Goal: Task Accomplishment & Management: Manage account settings

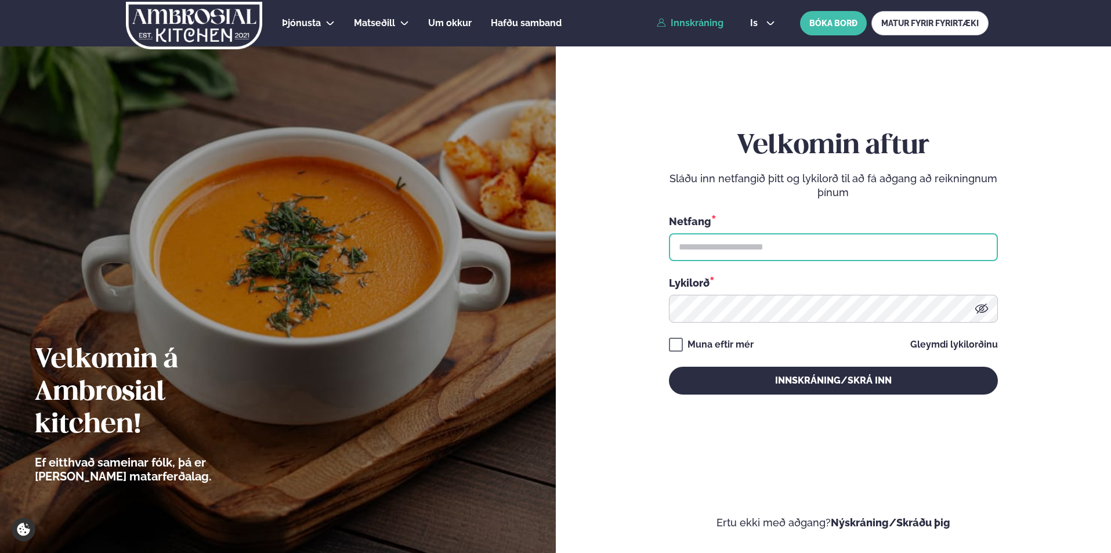
type input "**********"
click at [702, 21] on link "Innskráning" at bounding box center [690, 23] width 67 height 10
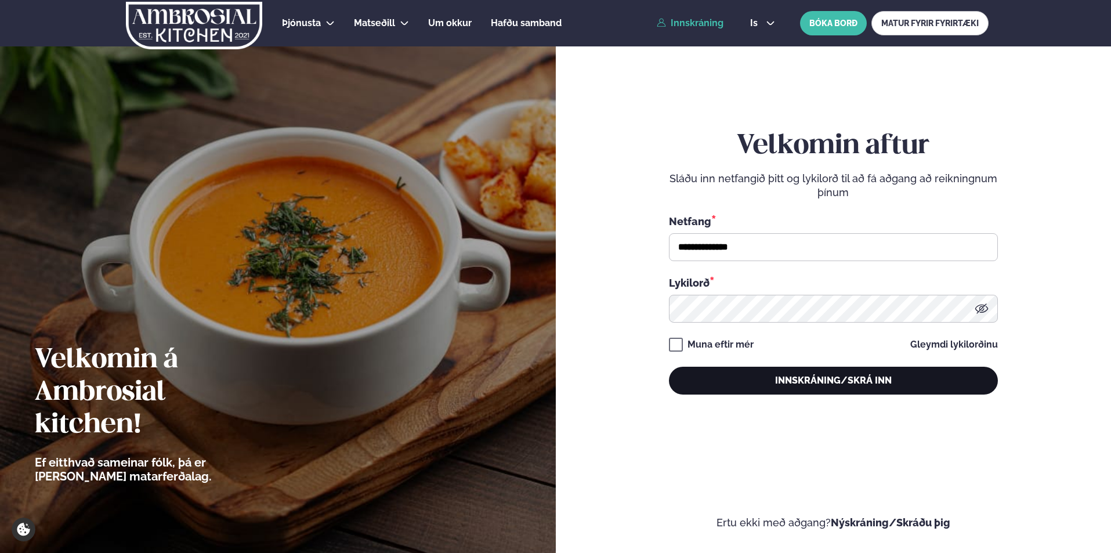
click at [740, 379] on button "Innskráning/Skrá inn" at bounding box center [833, 381] width 329 height 28
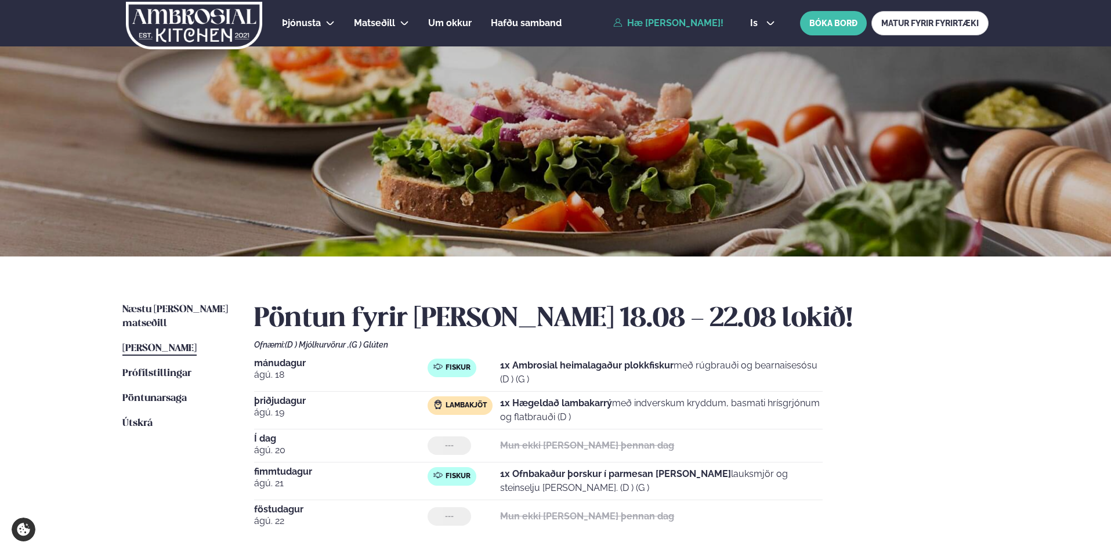
scroll to position [58, 0]
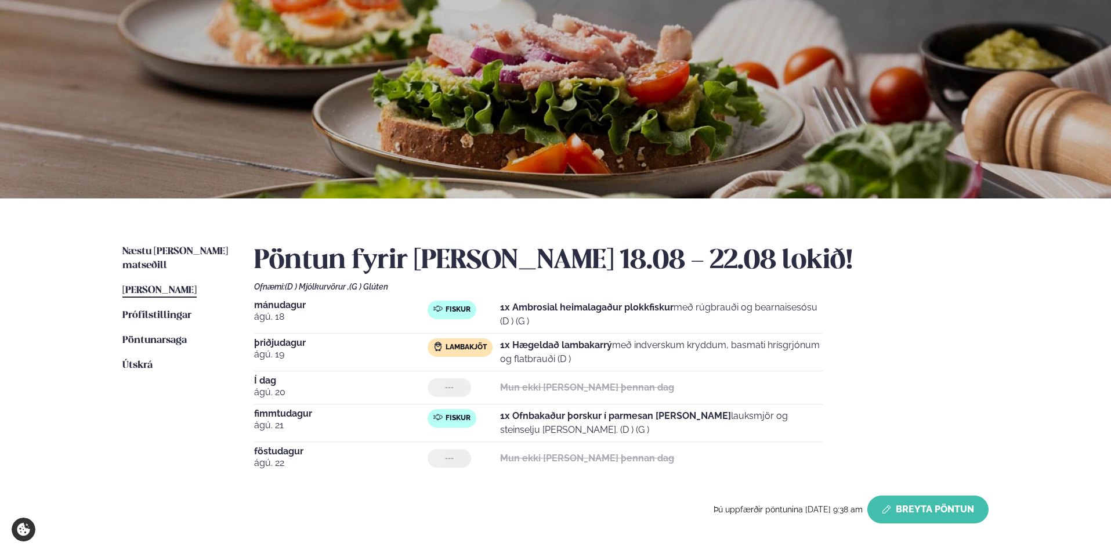
click at [904, 507] on button "Breyta Pöntun" at bounding box center [927, 509] width 121 height 28
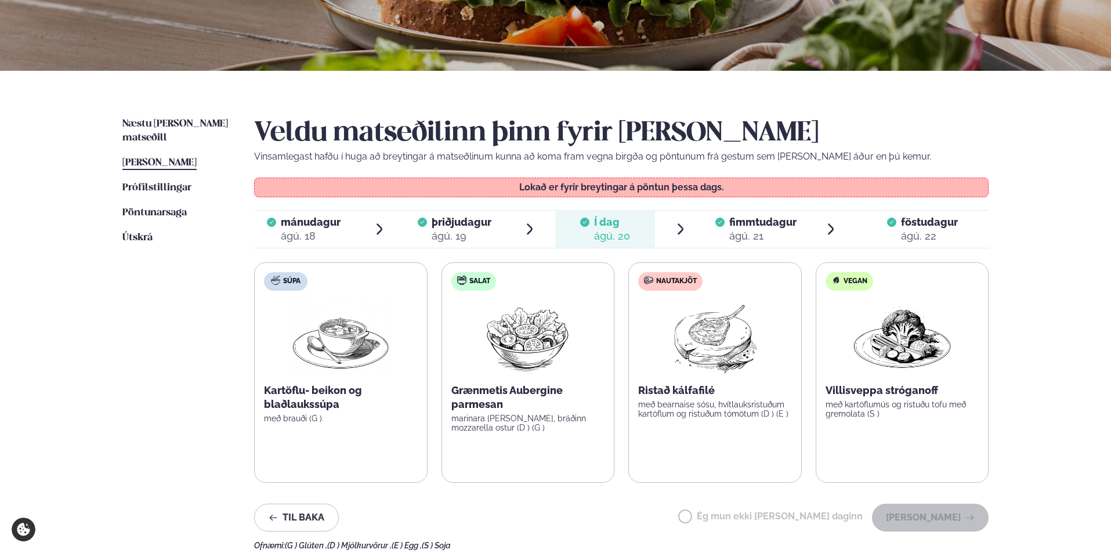
scroll to position [232, 0]
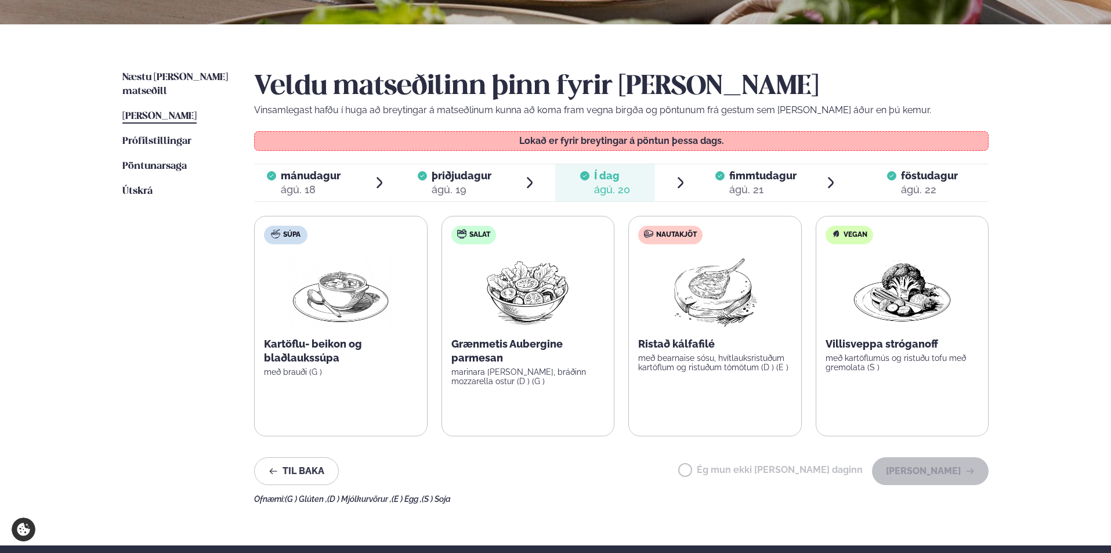
click at [763, 183] on div "ágú. 21" at bounding box center [762, 190] width 67 height 14
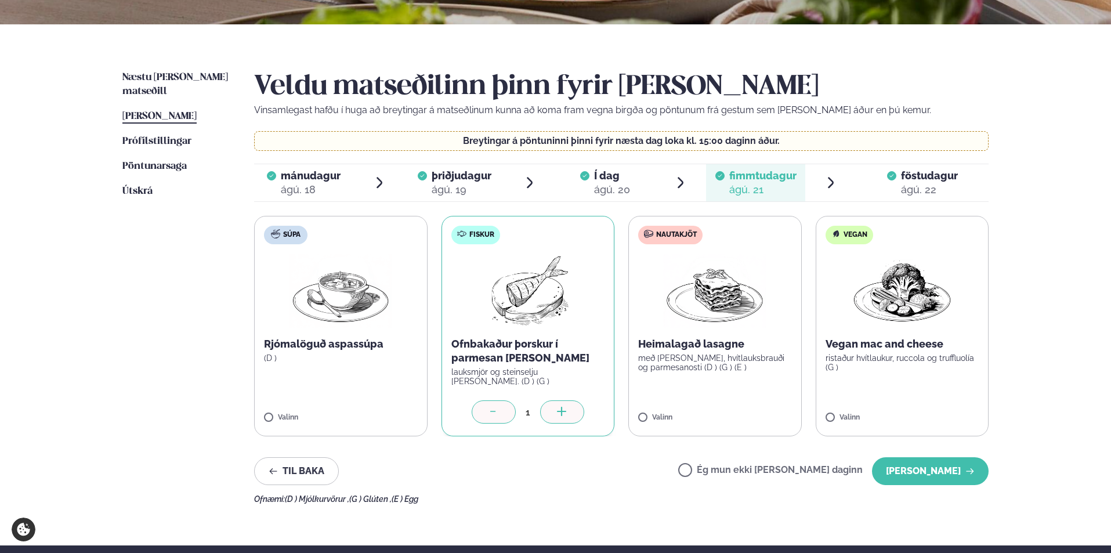
click at [493, 412] on icon at bounding box center [494, 413] width 12 height 12
click at [920, 470] on button "[PERSON_NAME]" at bounding box center [930, 471] width 117 height 28
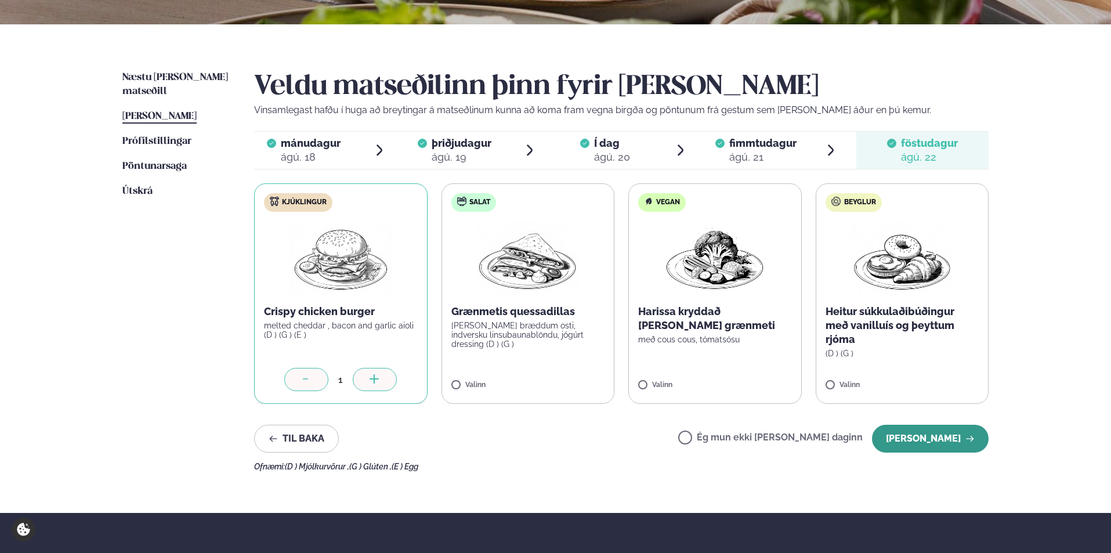
click at [941, 437] on button "[PERSON_NAME]" at bounding box center [930, 439] width 117 height 28
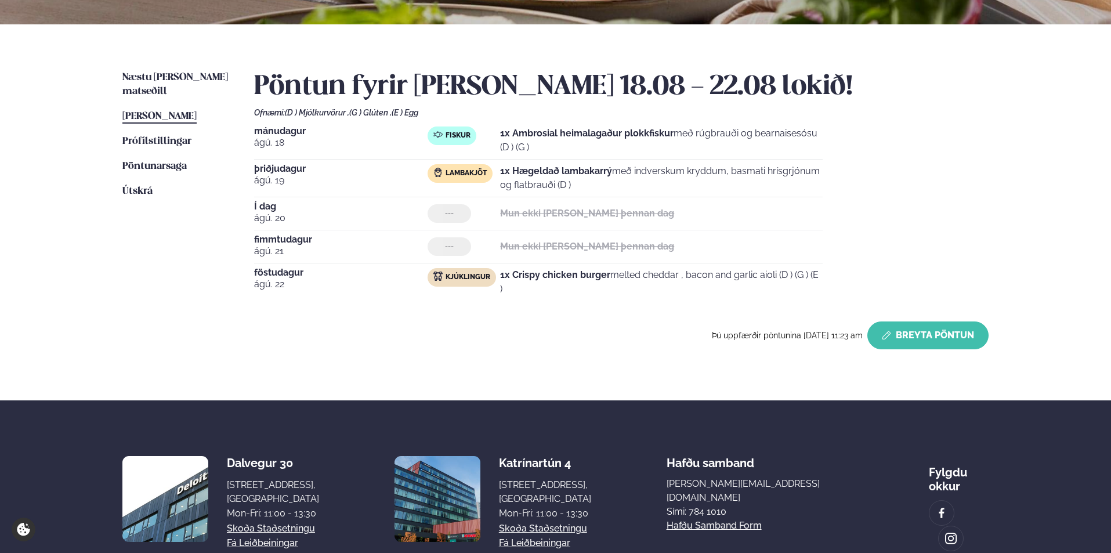
click at [931, 336] on button "Breyta Pöntun" at bounding box center [927, 335] width 121 height 28
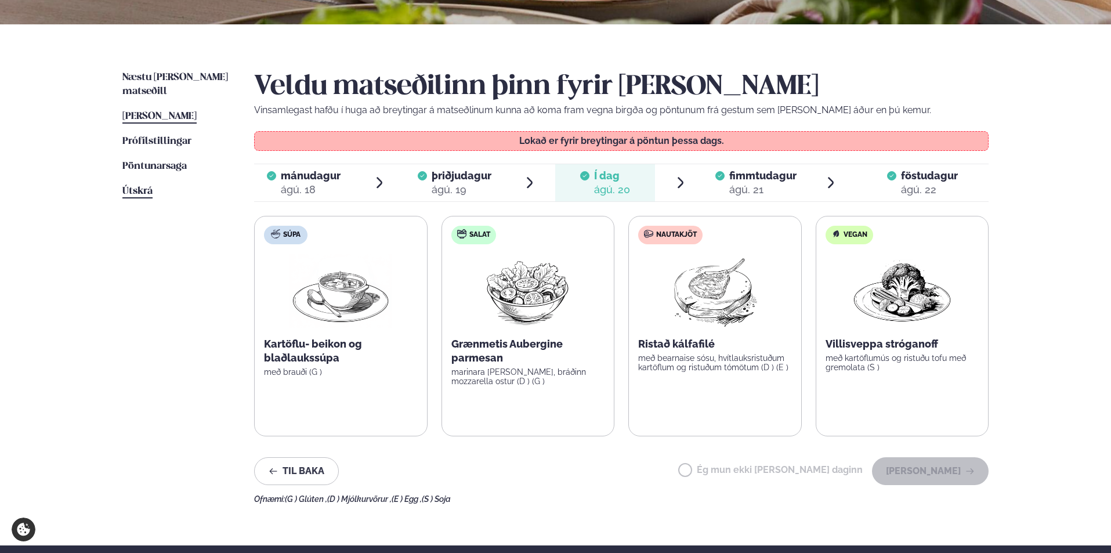
click at [144, 186] on span "Útskrá" at bounding box center [137, 191] width 30 height 10
